Goal: Information Seeking & Learning: Learn about a topic

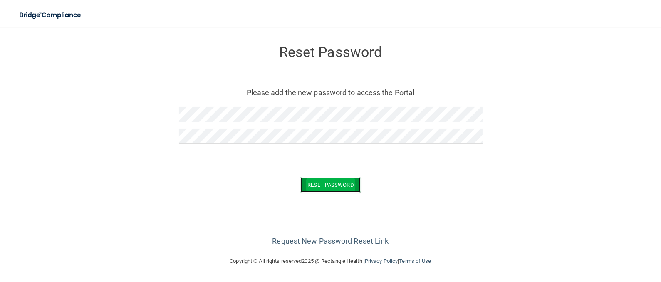
click at [338, 182] on button "Reset Password" at bounding box center [330, 184] width 60 height 15
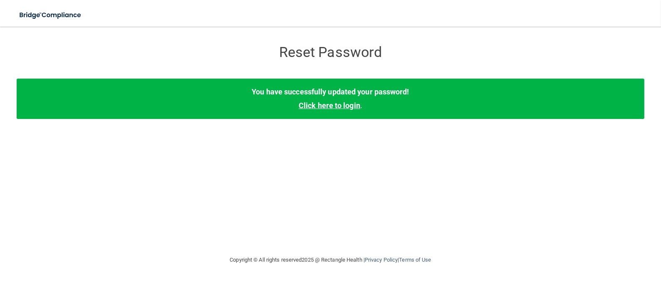
click at [336, 104] on link "Click here to login" at bounding box center [330, 105] width 62 height 9
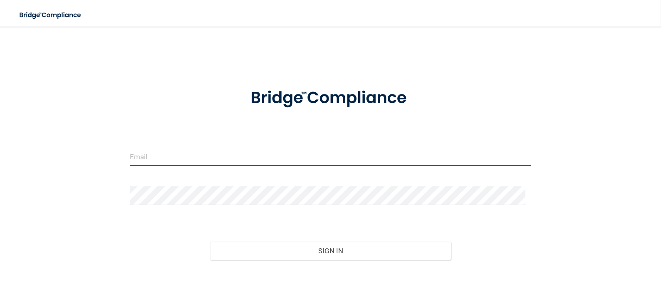
click at [179, 156] on input "email" at bounding box center [331, 156] width 402 height 19
type input "[EMAIL_ADDRESS][DOMAIN_NAME]"
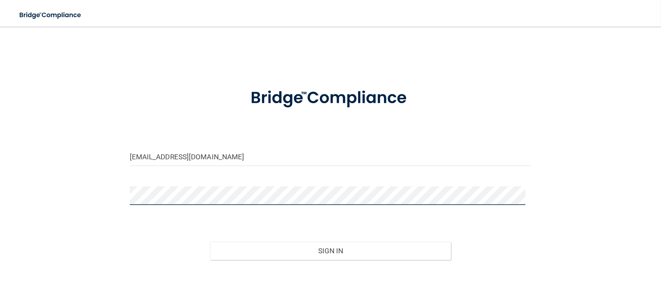
click at [210, 242] on button "Sign In" at bounding box center [330, 251] width 241 height 18
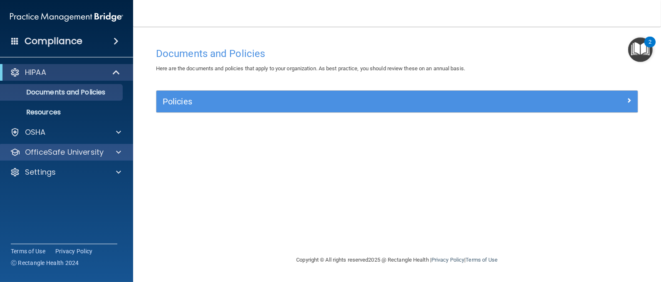
click at [95, 144] on div "OfficeSafe University" at bounding box center [67, 152] width 134 height 17
click at [120, 150] on span at bounding box center [118, 152] width 5 height 10
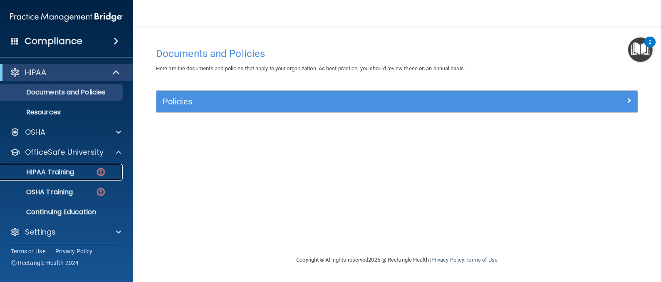
click at [81, 170] on div "HIPAA Training" at bounding box center [62, 172] width 114 height 8
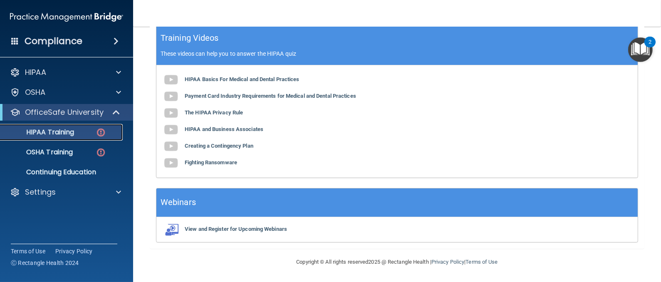
scroll to position [308, 0]
click at [66, 151] on p "OSHA Training" at bounding box center [38, 152] width 67 height 8
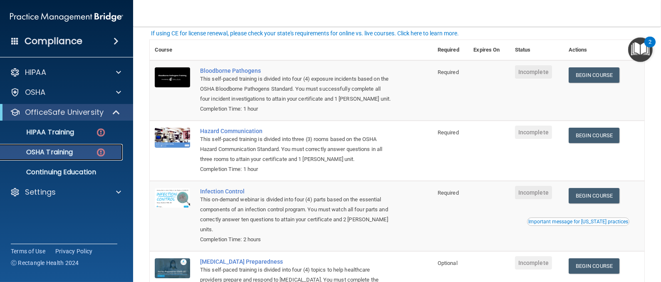
scroll to position [56, 0]
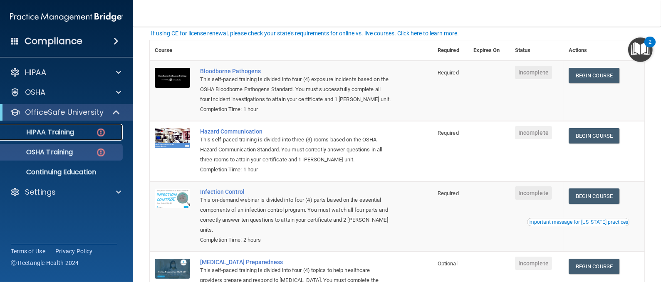
click at [62, 131] on p "HIPAA Training" at bounding box center [39, 132] width 69 height 8
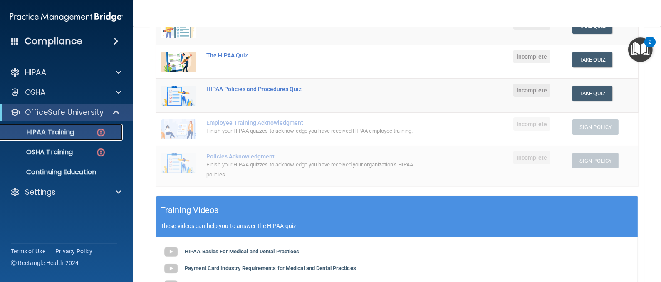
scroll to position [313, 0]
